Goal: Task Accomplishment & Management: Use online tool/utility

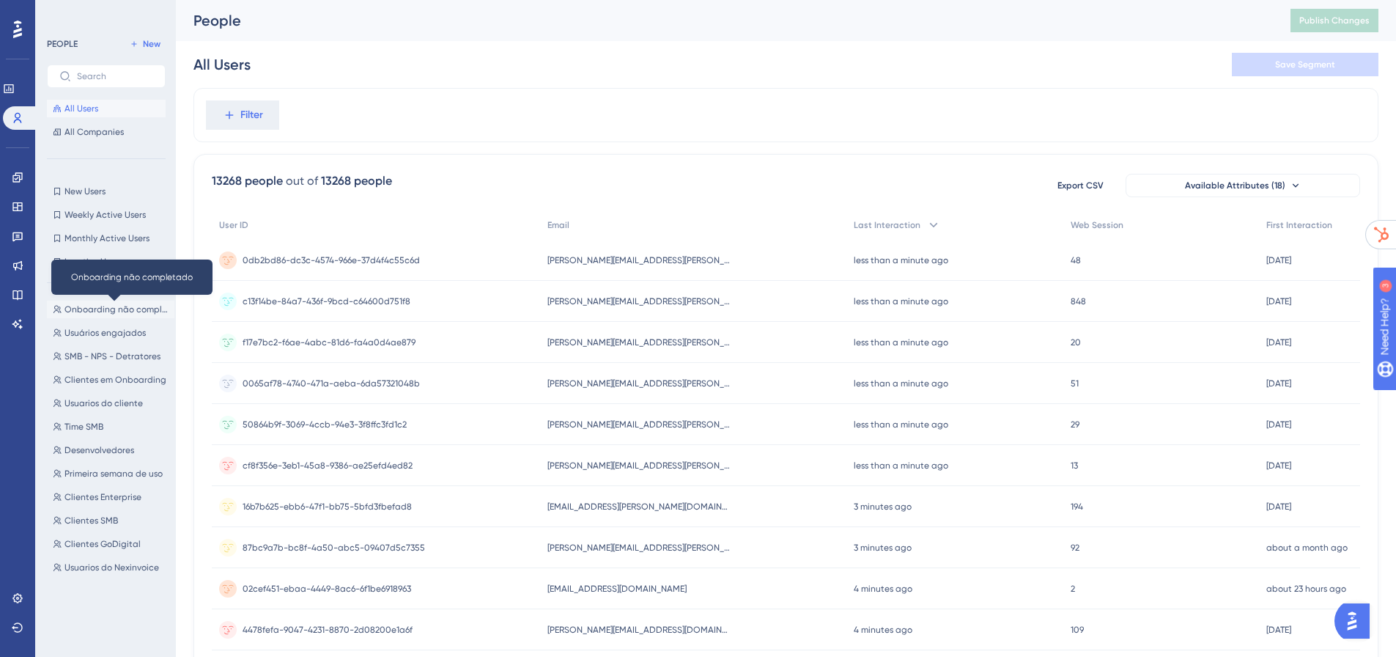
click at [111, 310] on span "Onboarding não completado" at bounding box center [116, 309] width 104 height 12
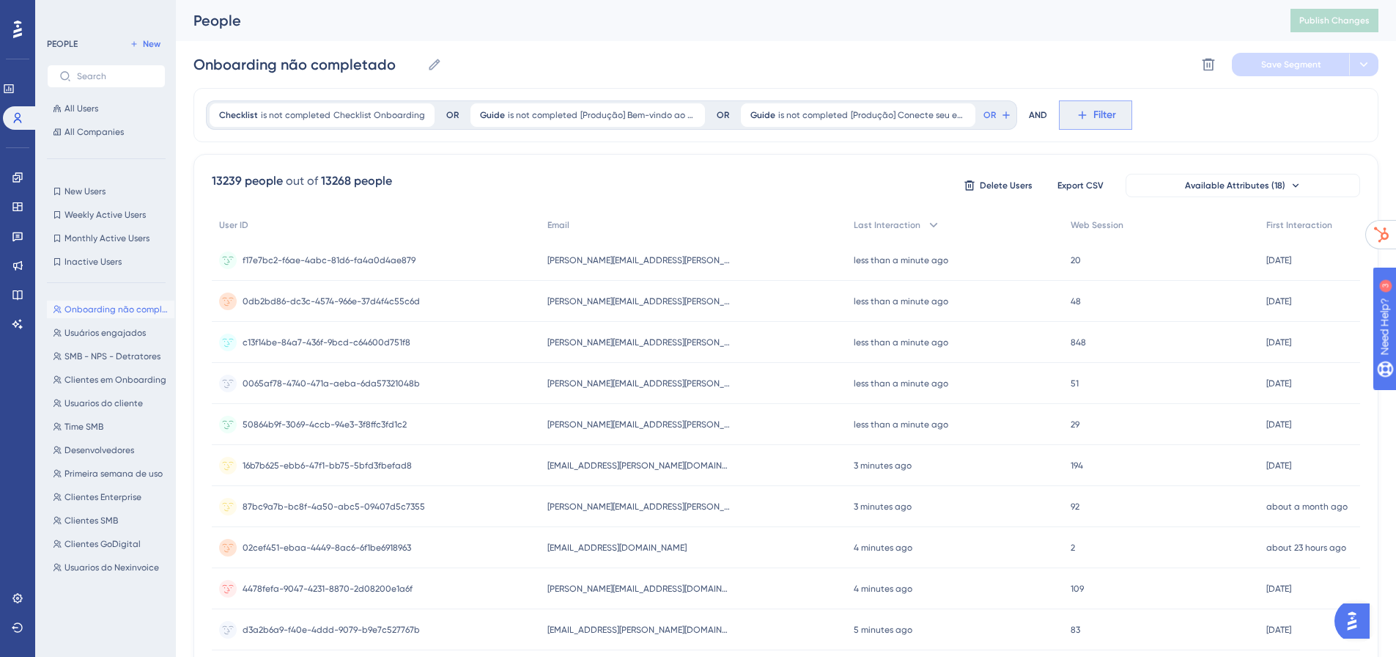
click at [1093, 116] on span "Filter" at bounding box center [1104, 115] width 23 height 18
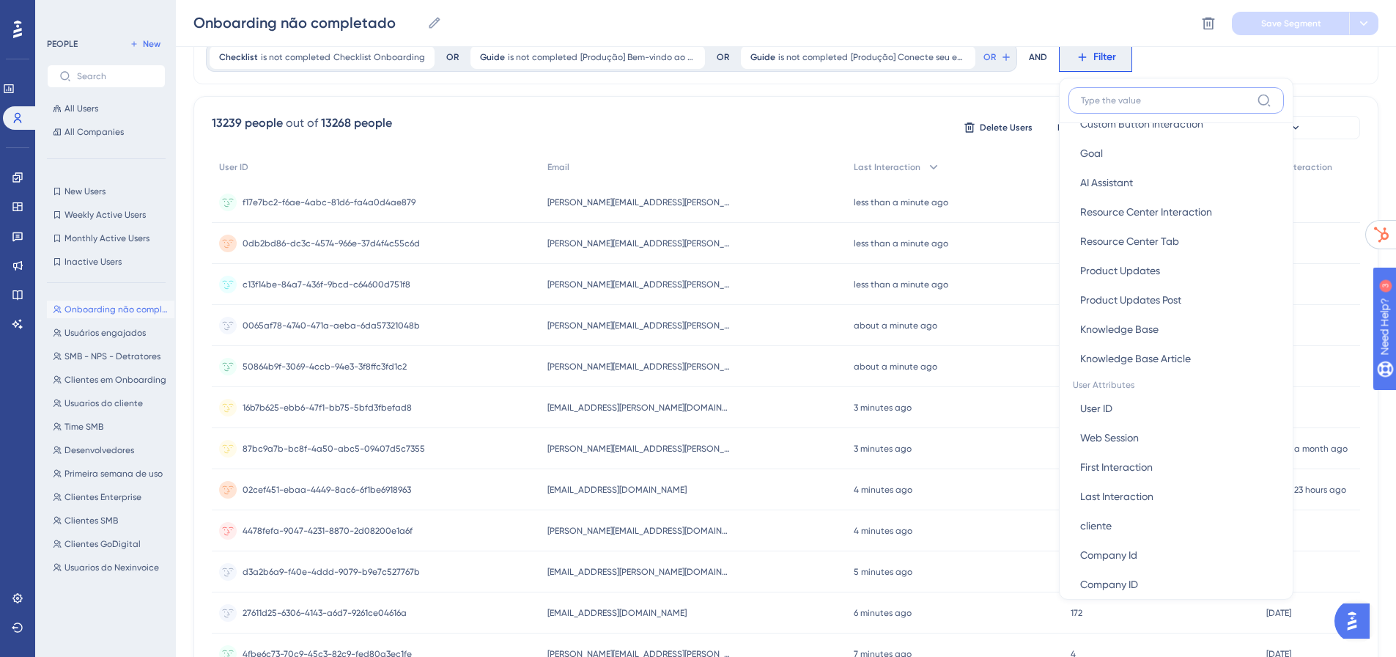
scroll to position [440, 0]
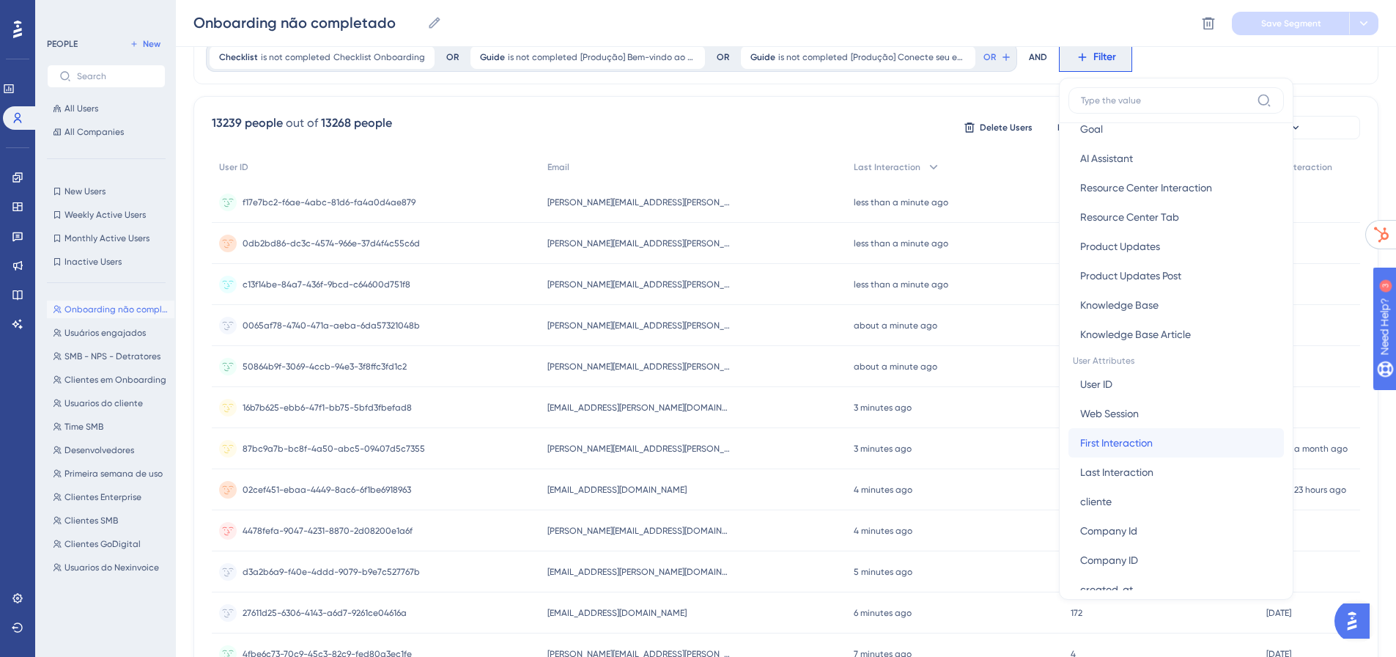
click at [1138, 440] on span "First Interaction" at bounding box center [1116, 443] width 73 height 18
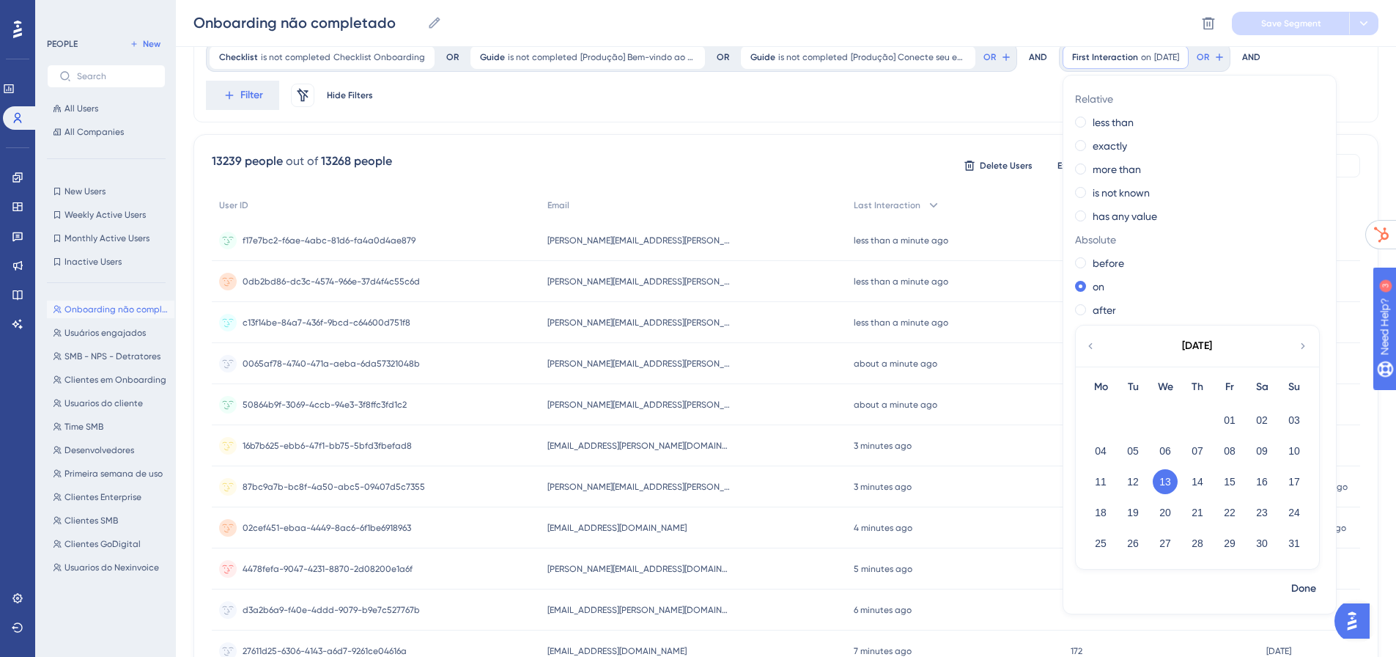
scroll to position [0, 0]
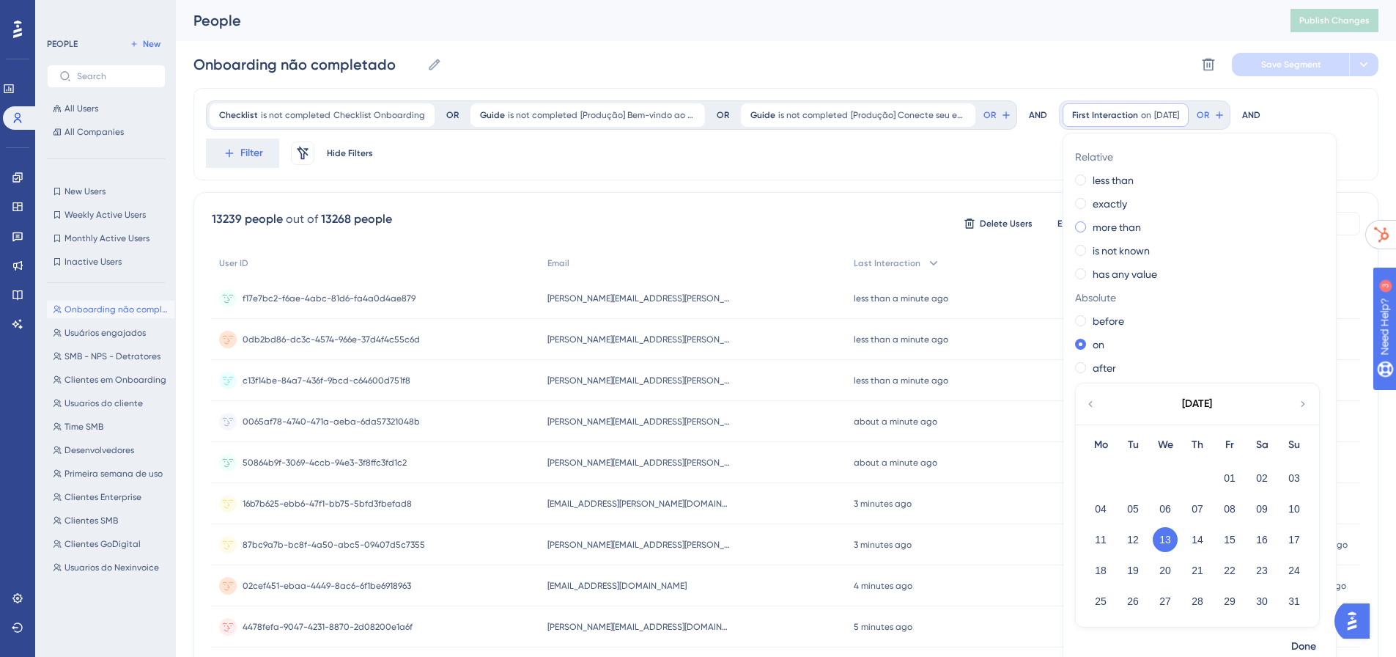
click at [1093, 221] on label "more than" at bounding box center [1117, 227] width 48 height 18
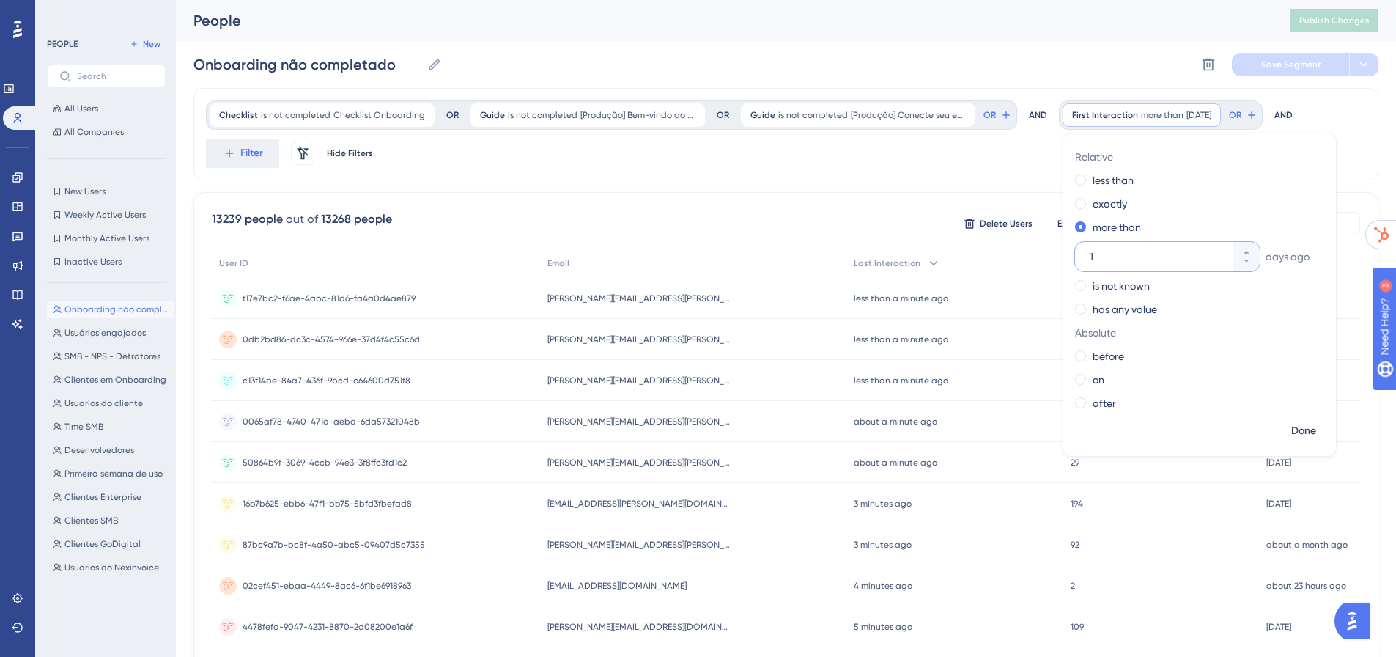
drag, startPoint x: 1104, startPoint y: 262, endPoint x: 1065, endPoint y: 261, distance: 39.6
click at [1065, 261] on div "Relative less than exactly more than 1 days ago is not known has any value Abso…" at bounding box center [1199, 281] width 273 height 273
type input "30"
click at [1336, 130] on div "Checklist is not completed Checklist Onboarding Checklist Onboarding Remove OR …" at bounding box center [785, 134] width 1185 height 92
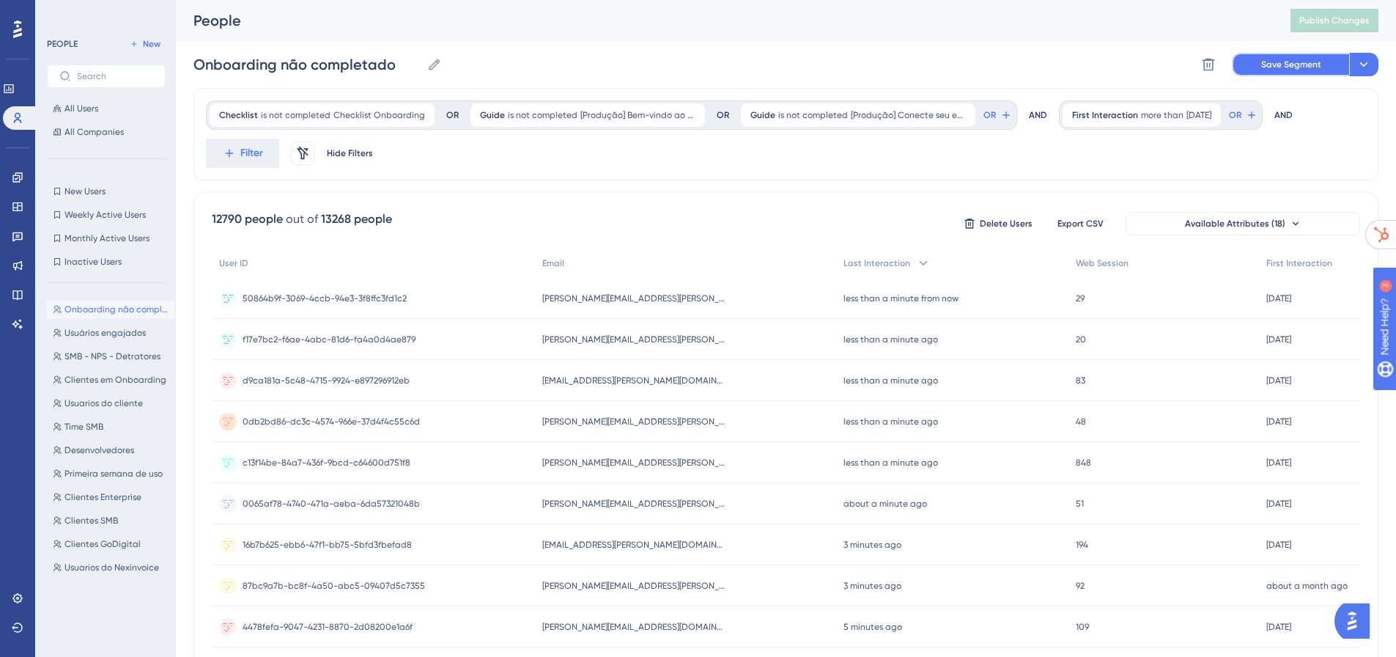
click at [1296, 67] on span "Save Segment" at bounding box center [1291, 65] width 60 height 12
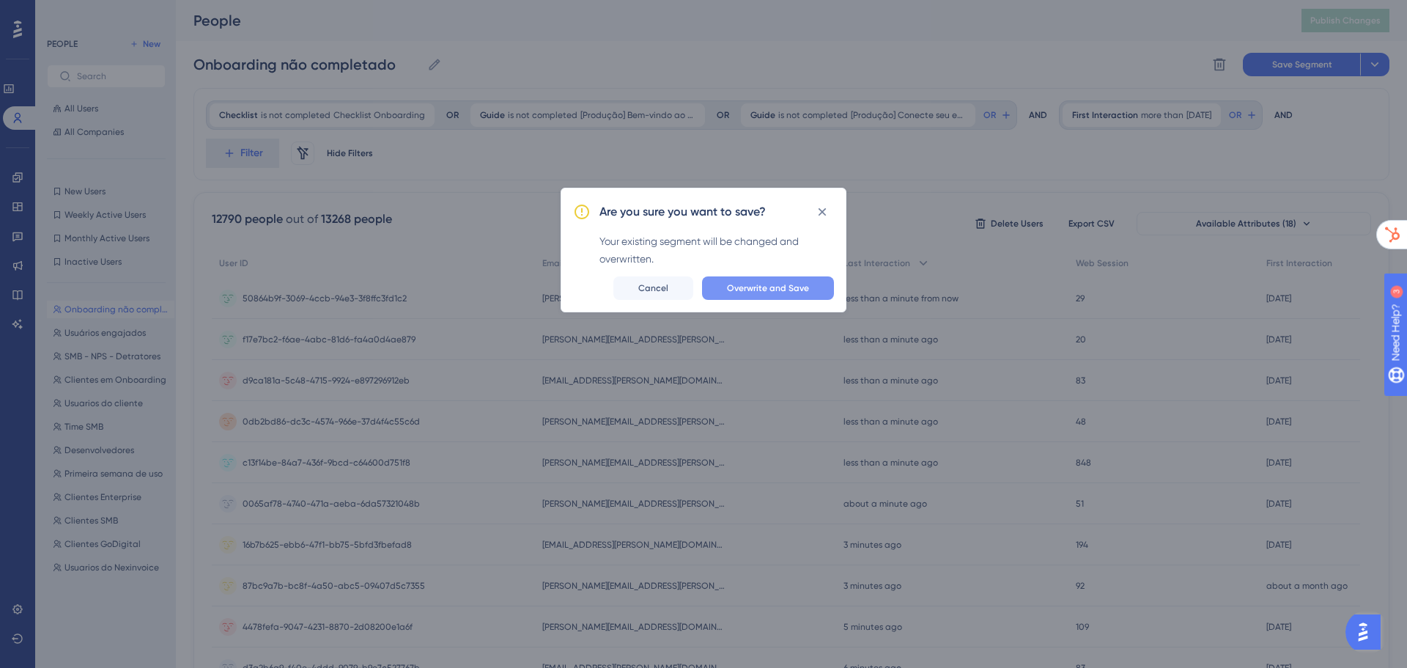
click at [794, 292] on span "Overwrite and Save" at bounding box center [768, 288] width 82 height 12
